Goal: Find specific page/section: Find specific page/section

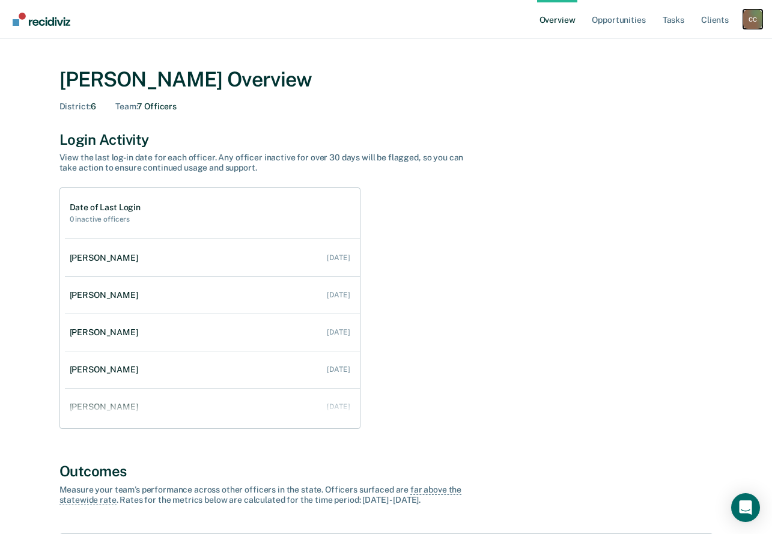
drag, startPoint x: 753, startPoint y: 17, endPoint x: 650, endPoint y: 62, distance: 113.1
click at [753, 17] on div "C C" at bounding box center [752, 19] width 19 height 19
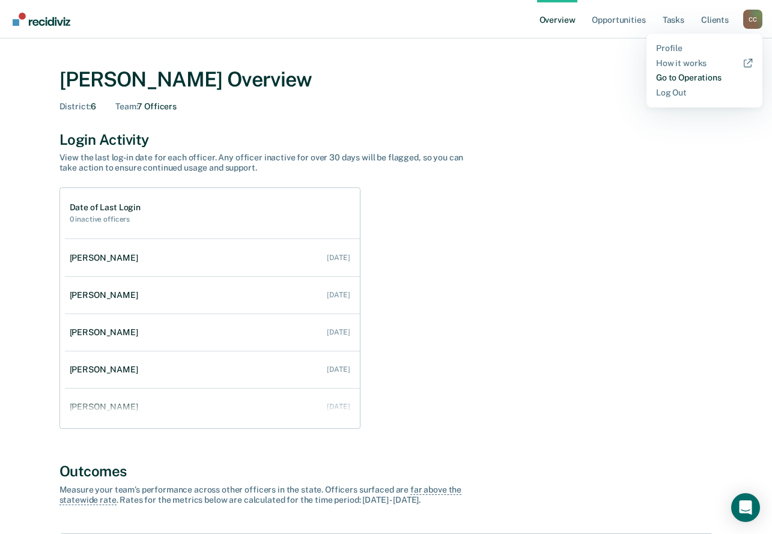
click at [687, 81] on link "Go to Operations" at bounding box center [704, 78] width 97 height 10
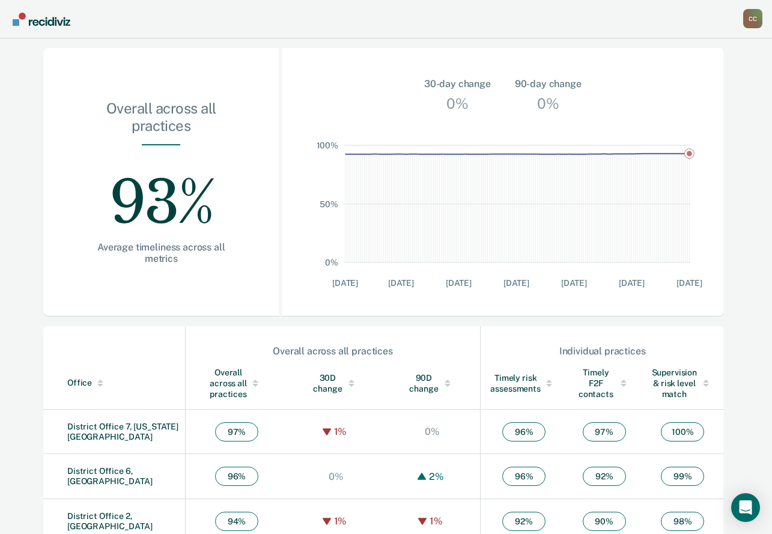
scroll to position [317, 0]
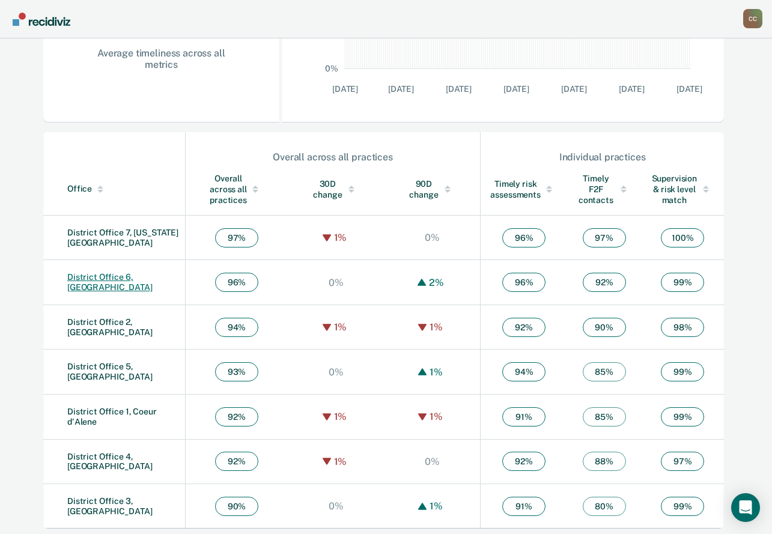
click at [87, 281] on link "District Office 6, [GEOGRAPHIC_DATA]" at bounding box center [109, 282] width 85 height 20
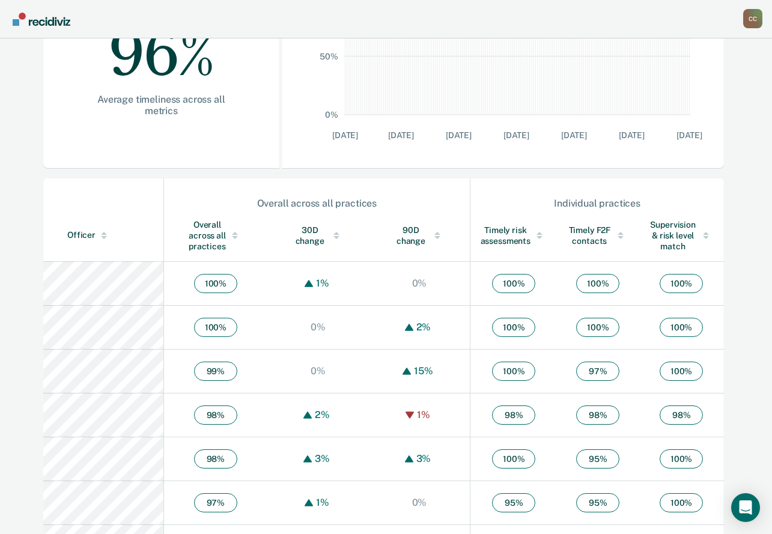
scroll to position [300, 0]
